Goal: Information Seeking & Learning: Learn about a topic

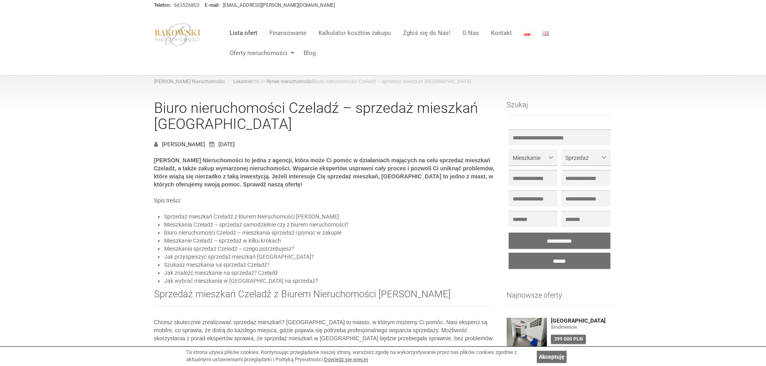
click at [242, 34] on link "Lista ofert" at bounding box center [243, 33] width 40 height 16
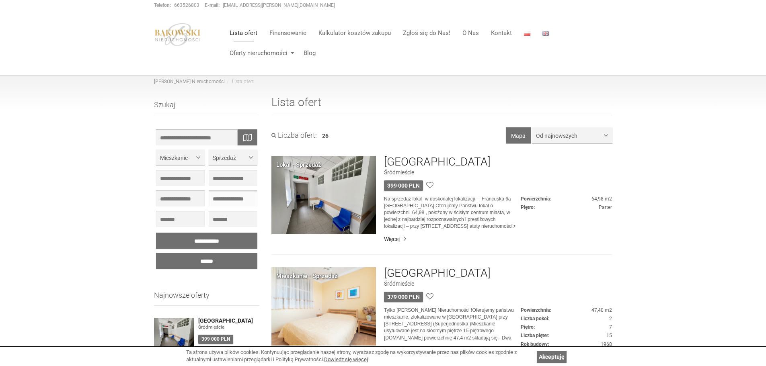
click at [232, 198] on input "text" at bounding box center [233, 199] width 49 height 16
type input "*"
click at [181, 190] on div at bounding box center [180, 198] width 53 height 20
click at [184, 196] on input "text" at bounding box center [180, 199] width 49 height 16
type input "*"
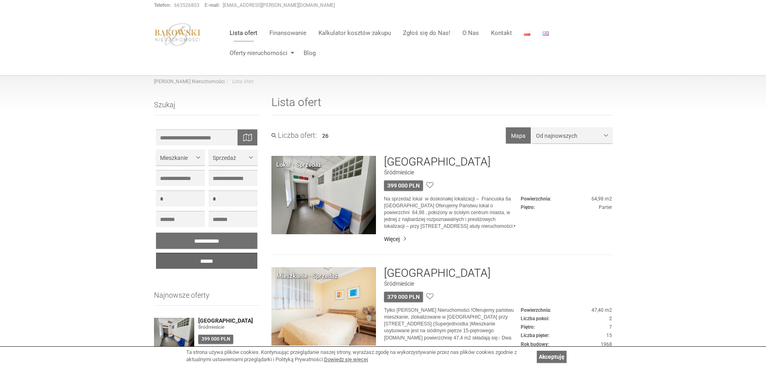
click at [205, 258] on input "******" at bounding box center [207, 261] width 102 height 16
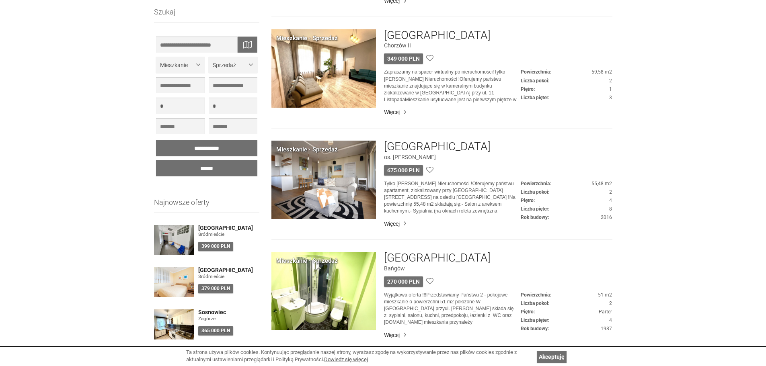
scroll to position [844, 0]
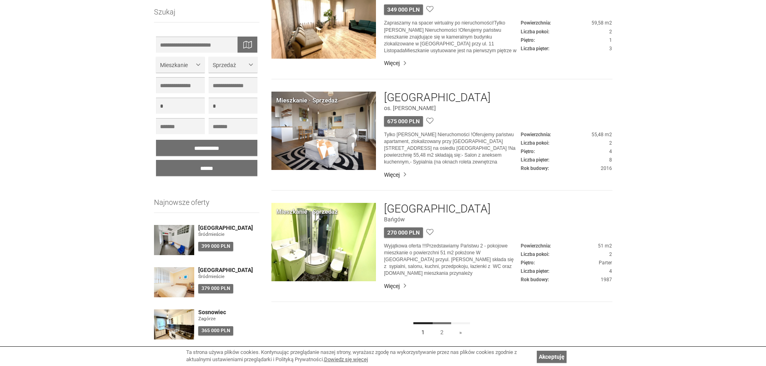
click at [440, 331] on link "2" at bounding box center [441, 331] width 19 height 18
